Goal: Task Accomplishment & Management: Manage account settings

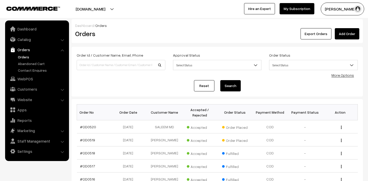
click at [25, 57] on link "Orders" at bounding box center [42, 56] width 51 height 5
click at [337, 12] on button "[PERSON_NAME]" at bounding box center [342, 9] width 43 height 13
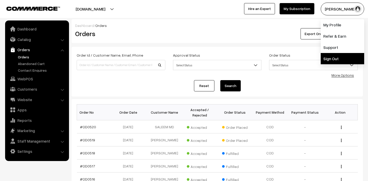
click at [334, 60] on link "Sign Out" at bounding box center [342, 58] width 43 height 11
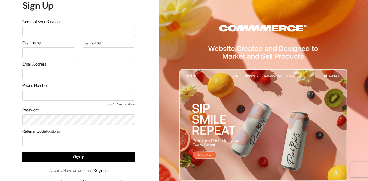
click at [107, 170] on link "Sign In" at bounding box center [101, 170] width 13 height 5
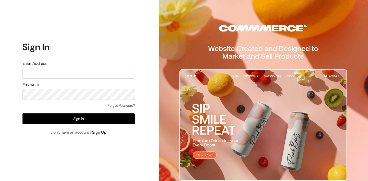
click at [62, 70] on input "text" at bounding box center [79, 73] width 113 height 11
type input "lokesh@yourdesignstore.in"
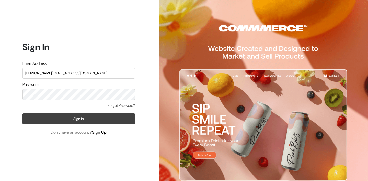
click at [94, 116] on button "Sign In" at bounding box center [79, 118] width 113 height 11
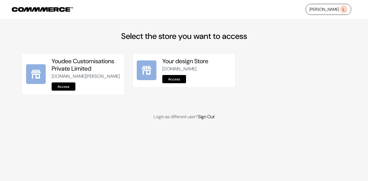
click at [62, 91] on link "Access" at bounding box center [64, 86] width 24 height 8
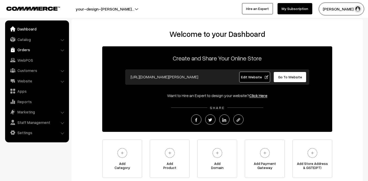
click at [25, 50] on link "Orders" at bounding box center [36, 49] width 61 height 9
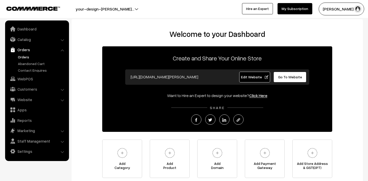
click at [29, 59] on link "Orders" at bounding box center [42, 56] width 51 height 5
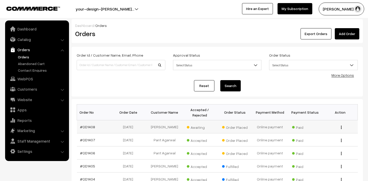
click at [196, 125] on span "Awaiting" at bounding box center [200, 126] width 26 height 7
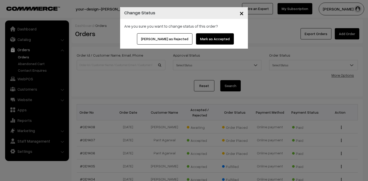
click at [213, 39] on button "Mark as Accepted" at bounding box center [215, 38] width 38 height 11
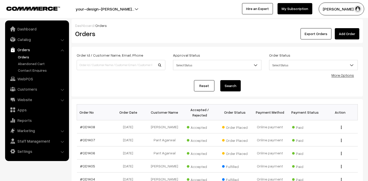
scroll to position [20, 0]
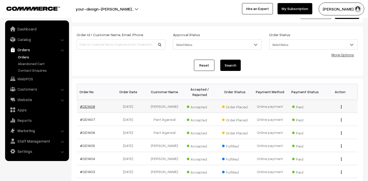
click at [88, 105] on link "#OD1408" at bounding box center [87, 106] width 15 height 4
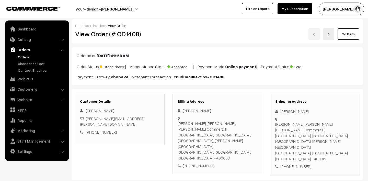
scroll to position [140, 0]
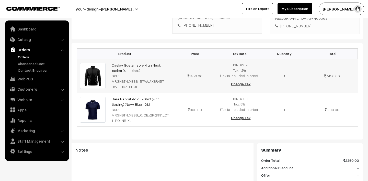
drag, startPoint x: 108, startPoint y: 54, endPoint x: 156, endPoint y: 60, distance: 47.9
click at [156, 60] on tr "Caslay Sustainable High Neck Jacket (XL - Black) SKU: MRGNSTNLYESS_57WeAXBR4571…" at bounding box center [217, 76] width 281 height 34
copy tr "Caslay Sustainable High Neck Jacket (XL - Black)"
drag, startPoint x: 108, startPoint y: 86, endPoint x: 150, endPoint y: 92, distance: 42.7
click at [150, 93] on tr "Rare Rabbit Polo T-Shirt (with tipping) (Navy Blue - XL) SKU: MRGNSTNLYESS_0JQB…" at bounding box center [217, 110] width 281 height 34
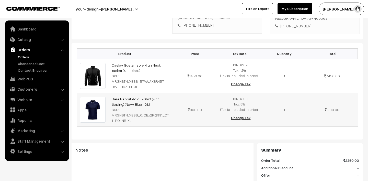
copy tr "Rare Rabbit Polo T-Shirt (with tipping) (Navy Blue - XL)"
click at [36, 56] on link "Orders" at bounding box center [42, 56] width 51 height 5
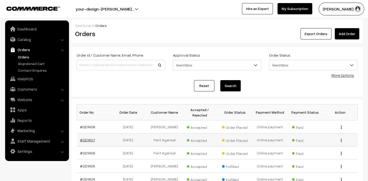
click at [90, 139] on link "#OD1407" at bounding box center [87, 140] width 15 height 4
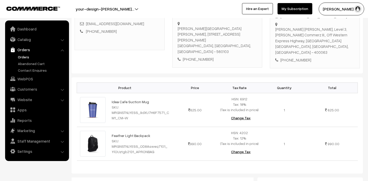
scroll to position [107, 0]
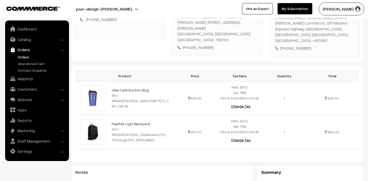
click at [25, 59] on link "Orders" at bounding box center [42, 56] width 51 height 5
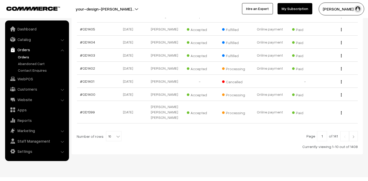
scroll to position [138, 0]
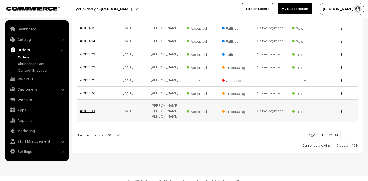
click at [86, 108] on link "#OD1399" at bounding box center [87, 110] width 15 height 4
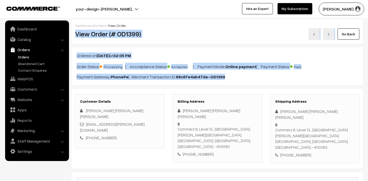
drag, startPoint x: 240, startPoint y: 81, endPoint x: 75, endPoint y: 35, distance: 170.5
copy div "View Order (# OD1399) Go Back Ordered on [DATE] 02:05 PM Order Status: Processi…"
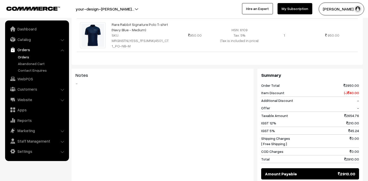
scroll to position [243, 0]
